Goal: Information Seeking & Learning: Learn about a topic

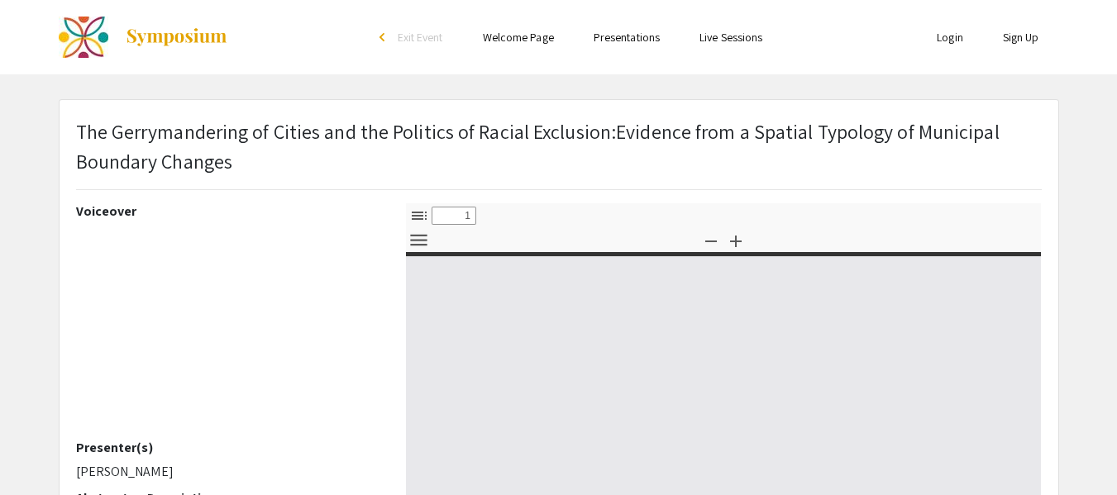
scroll to position [190, 0]
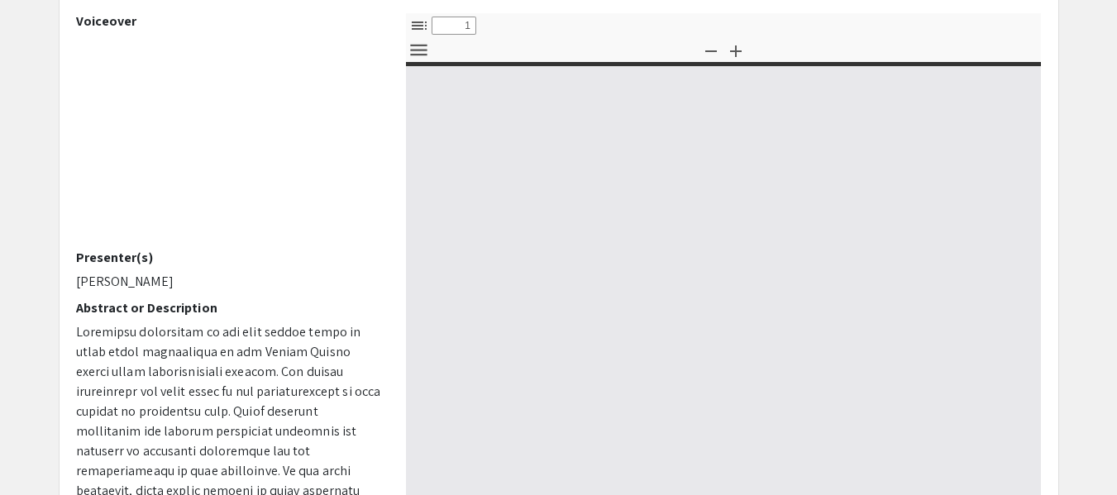
select select "custom"
type input "0"
select select "custom"
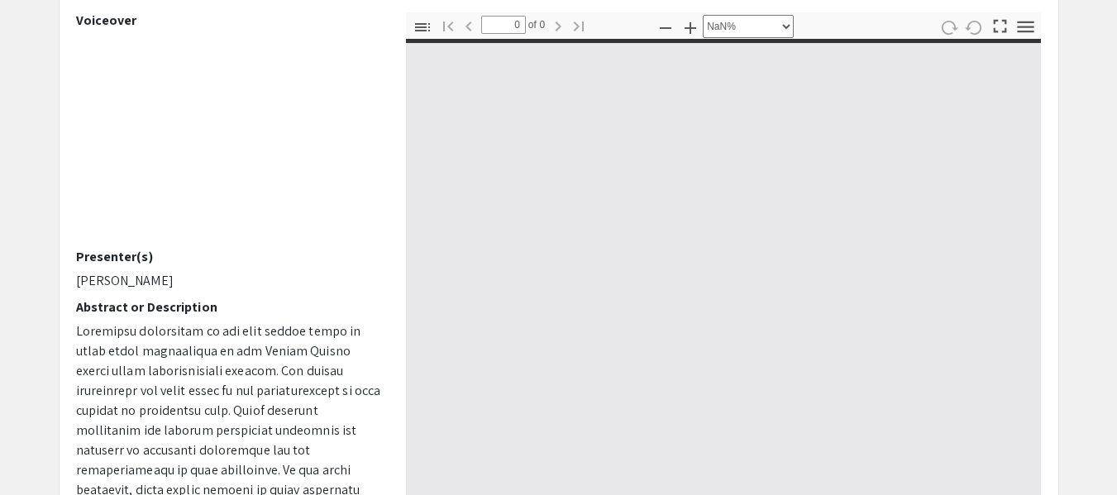
type input "1"
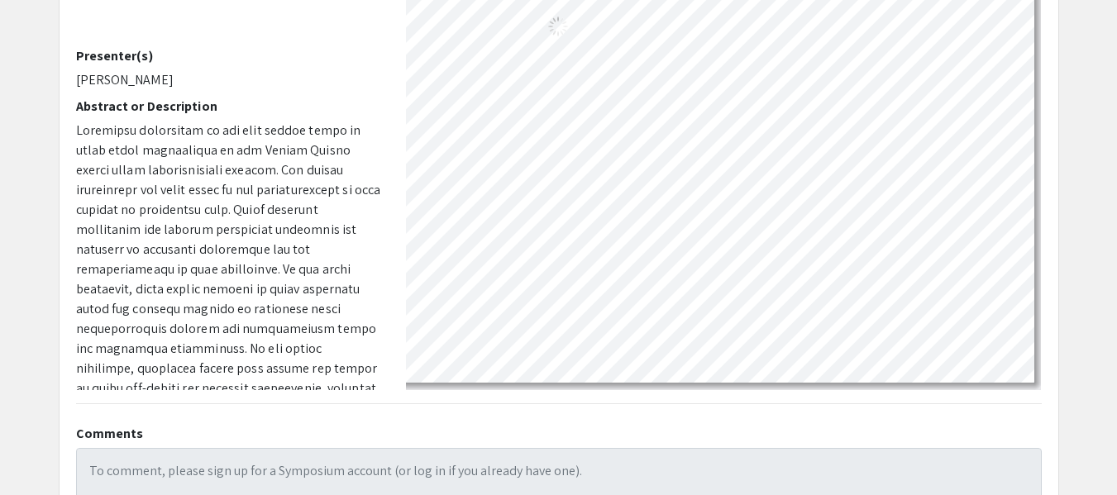
scroll to position [0, 0]
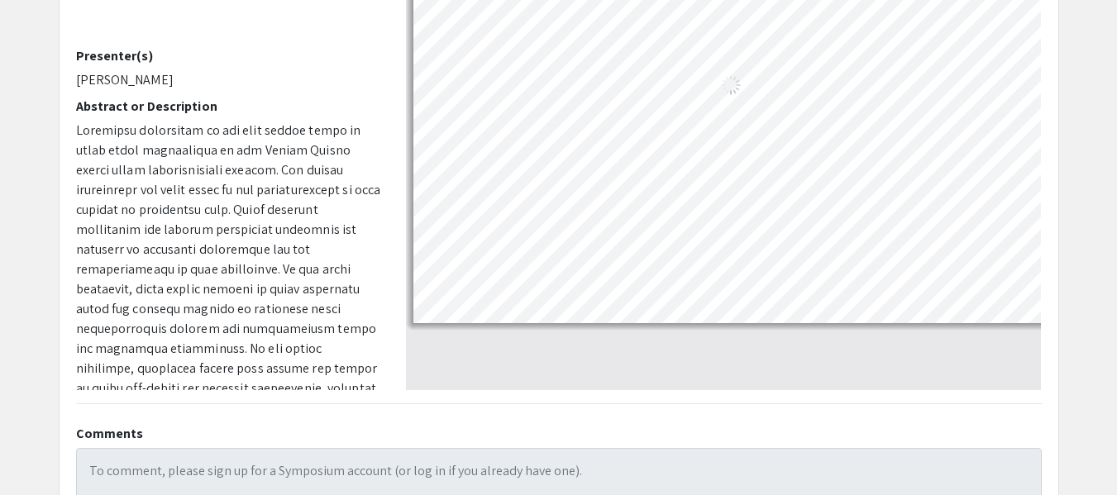
select select "custom"
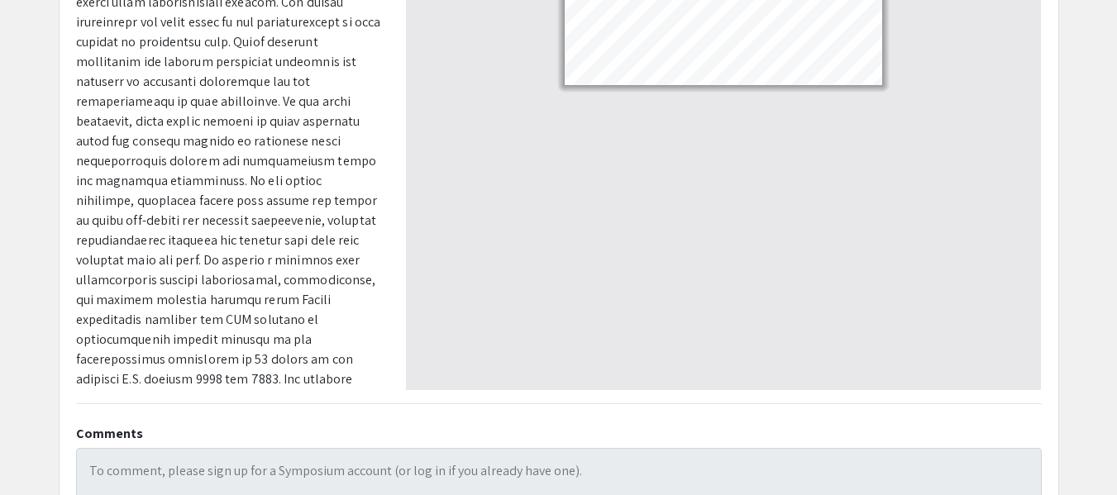
scroll to position [236, 0]
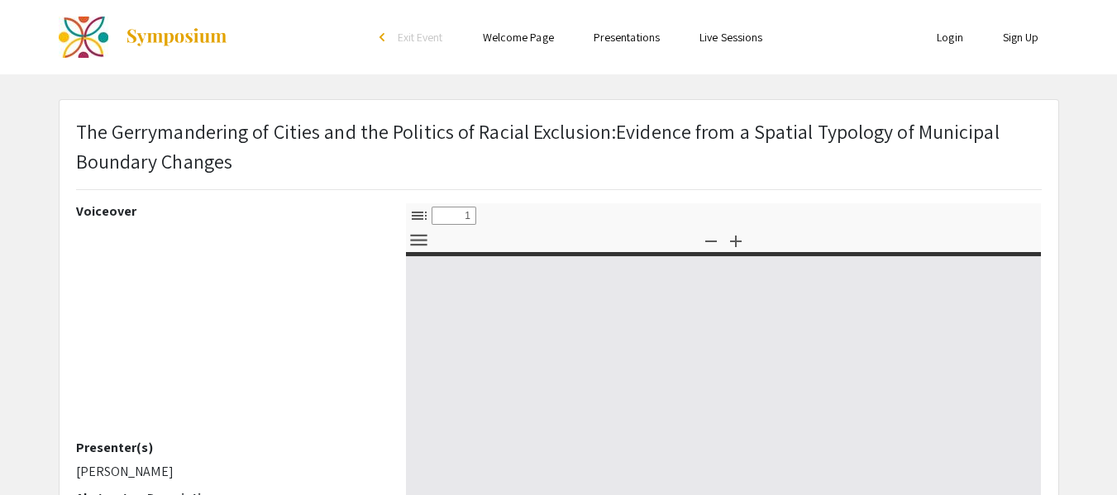
select select "custom"
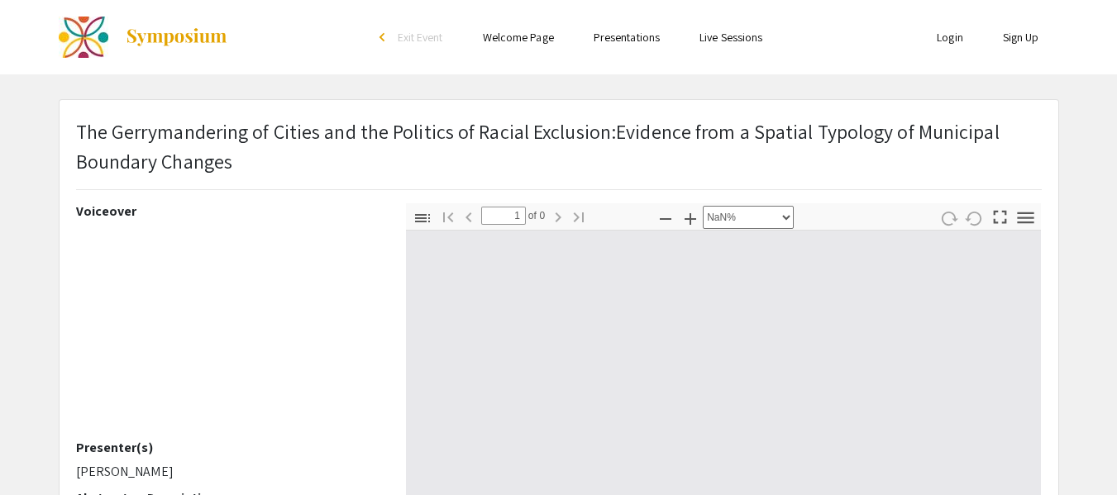
type input "0"
select select "custom"
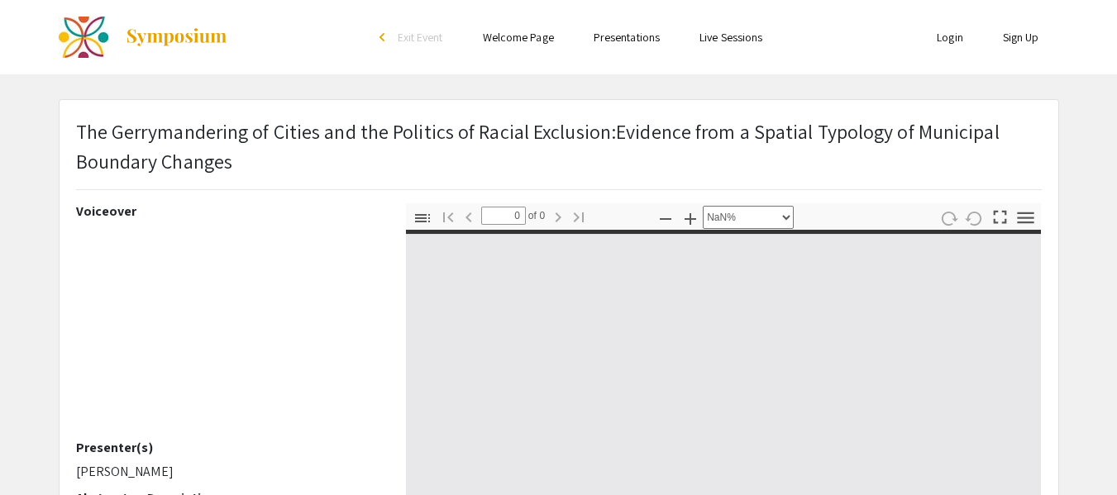
type input "1"
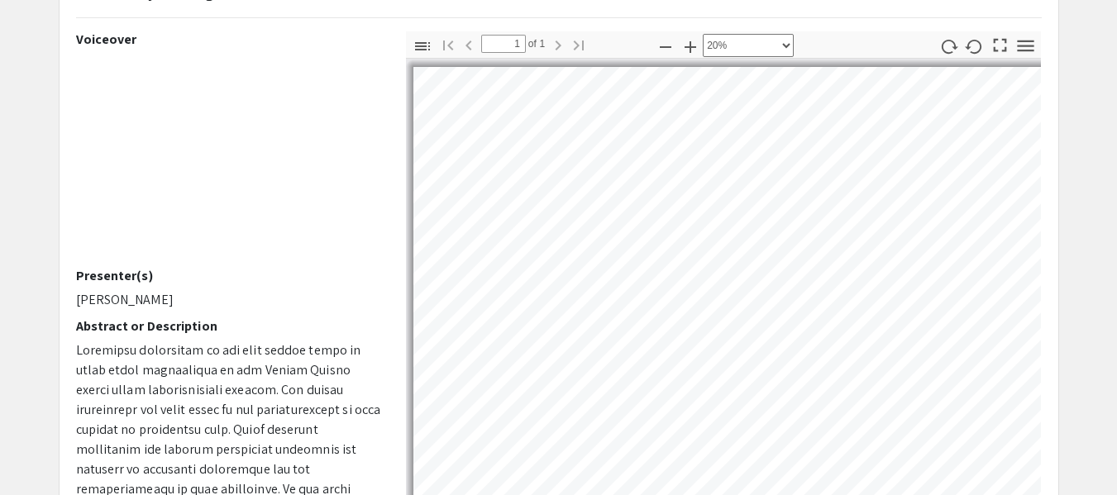
scroll to position [171, 0]
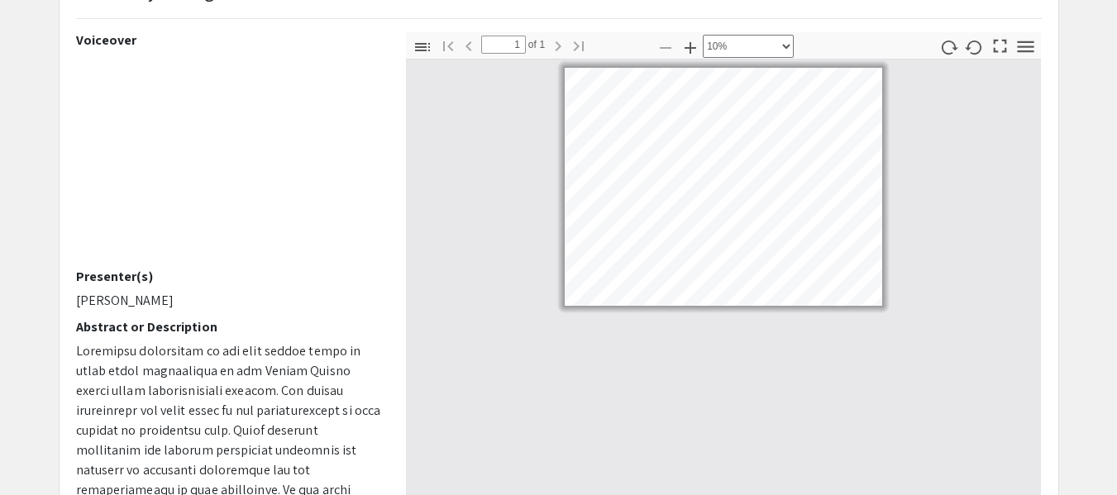
select select "custom"
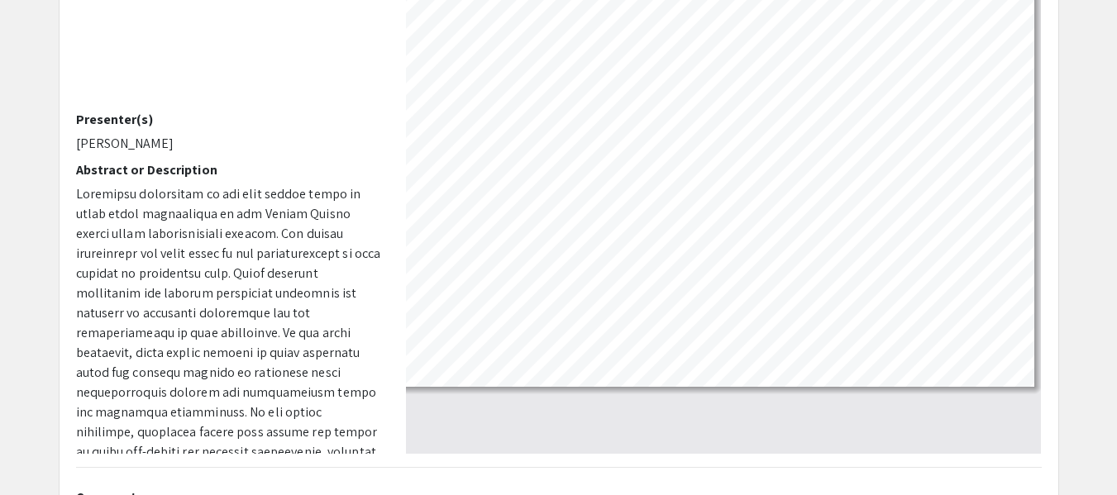
scroll to position [315, 0]
